Goal: Navigation & Orientation: Find specific page/section

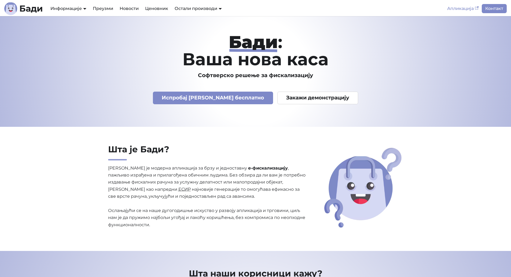
click at [466, 9] on link "Апликација" at bounding box center [463, 8] width 38 height 9
